Goal: Communication & Community: Answer question/provide support

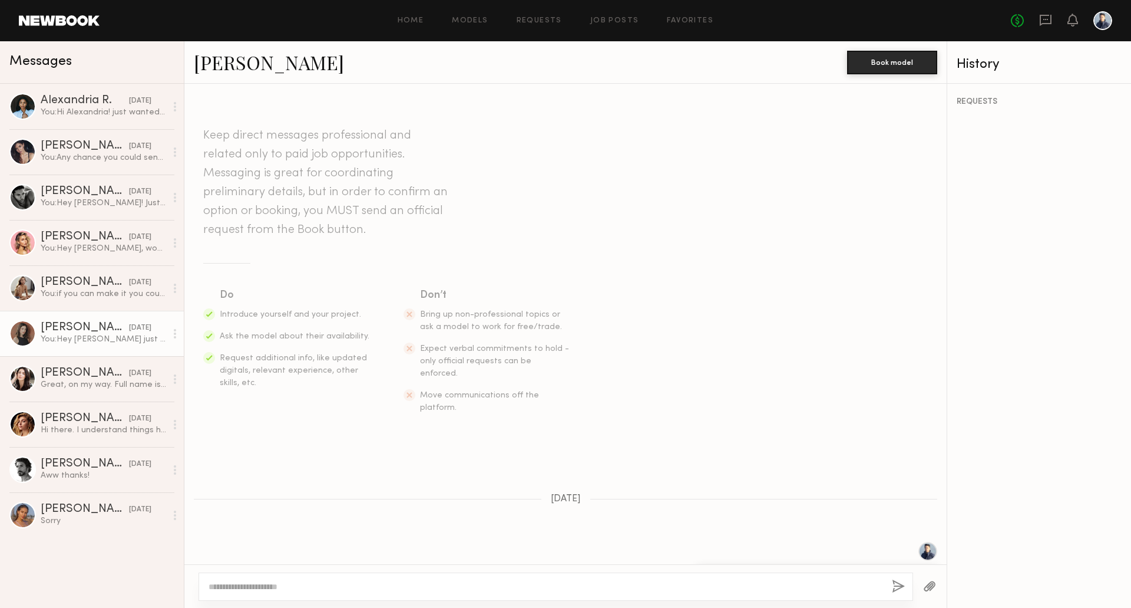
scroll to position [443, 0]
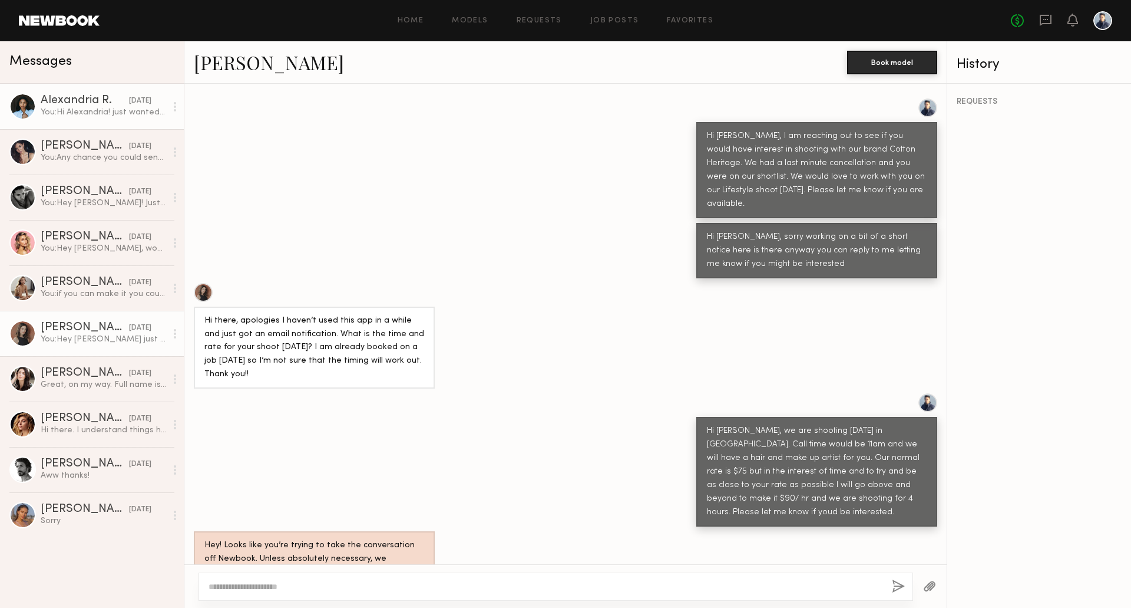
click at [108, 116] on div "You: Hi [PERSON_NAME]! just wanted to see if you would be open to working toget…" at bounding box center [104, 112] width 126 height 11
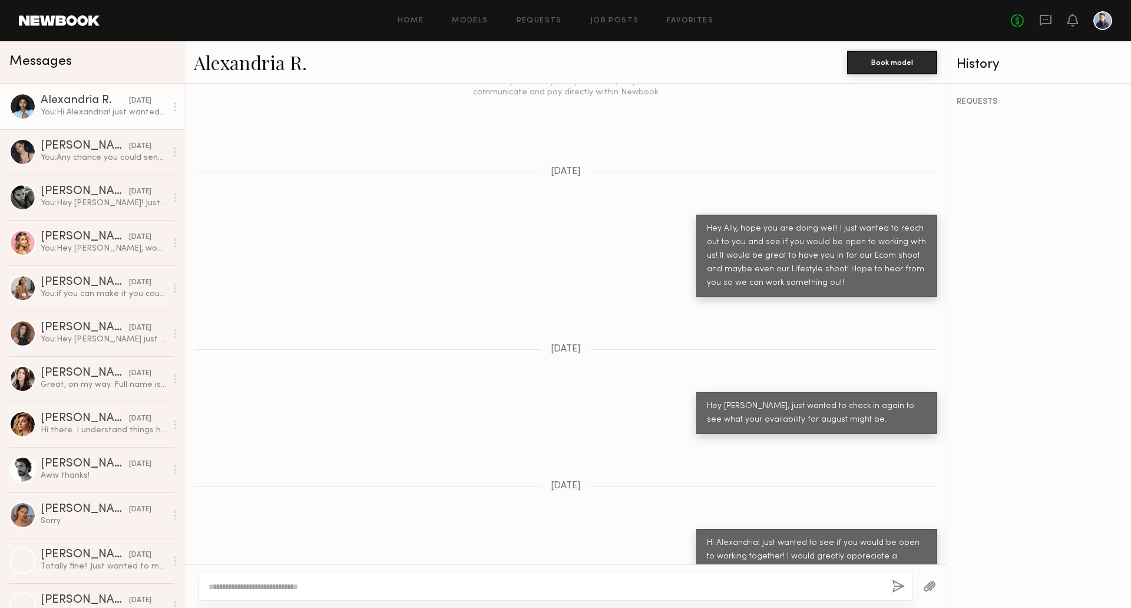
scroll to position [1021, 0]
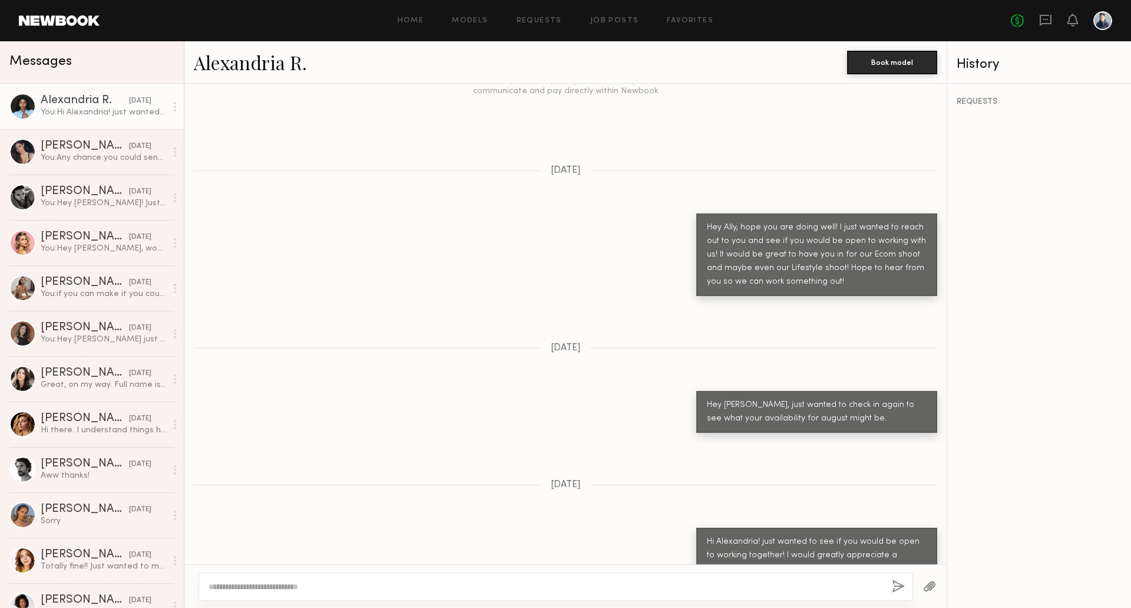
click at [209, 64] on link "Alexandria R." at bounding box center [250, 61] width 113 height 25
click at [339, 580] on div at bounding box center [556, 586] width 715 height 28
click at [331, 586] on textarea at bounding box center [546, 586] width 674 height 12
type textarea "**********"
